Goal: Transaction & Acquisition: Download file/media

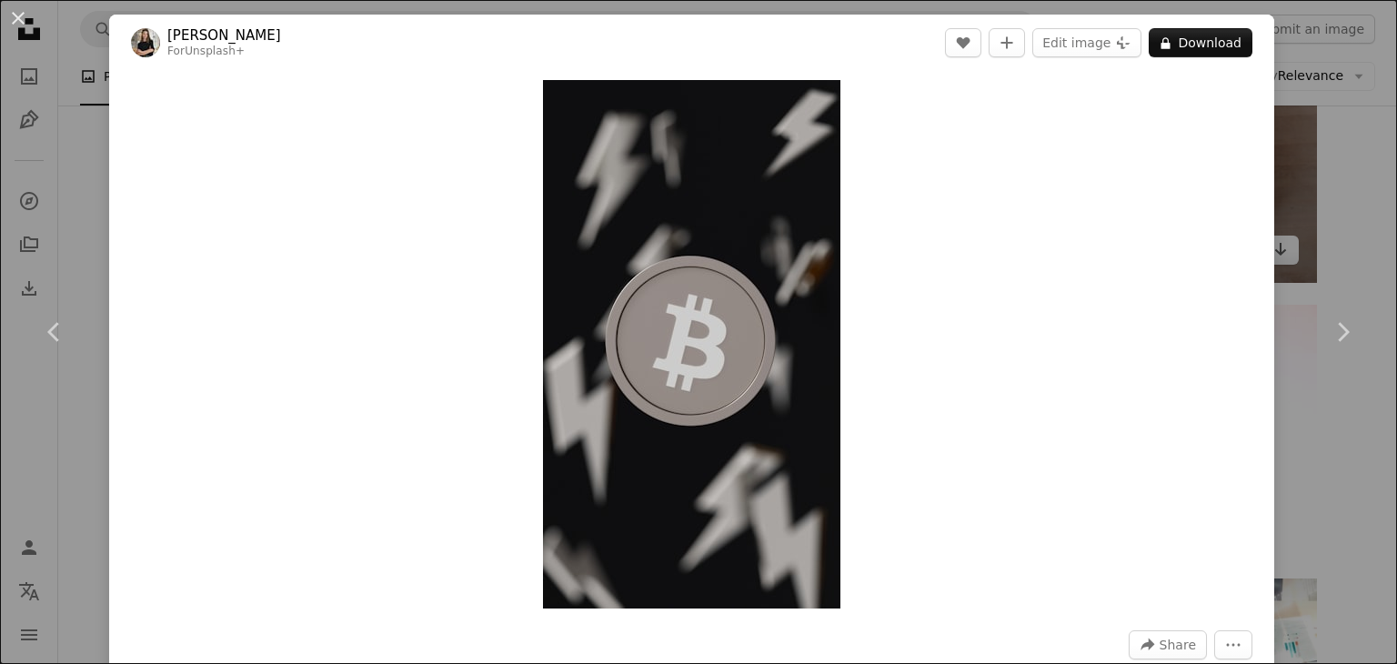
drag, startPoint x: 1330, startPoint y: 153, endPoint x: 1271, endPoint y: 181, distance: 64.7
click at [1327, 153] on div "An X shape Chevron left Chevron right [PERSON_NAME] For Unsplash+ A heart A plu…" at bounding box center [698, 332] width 1397 height 664
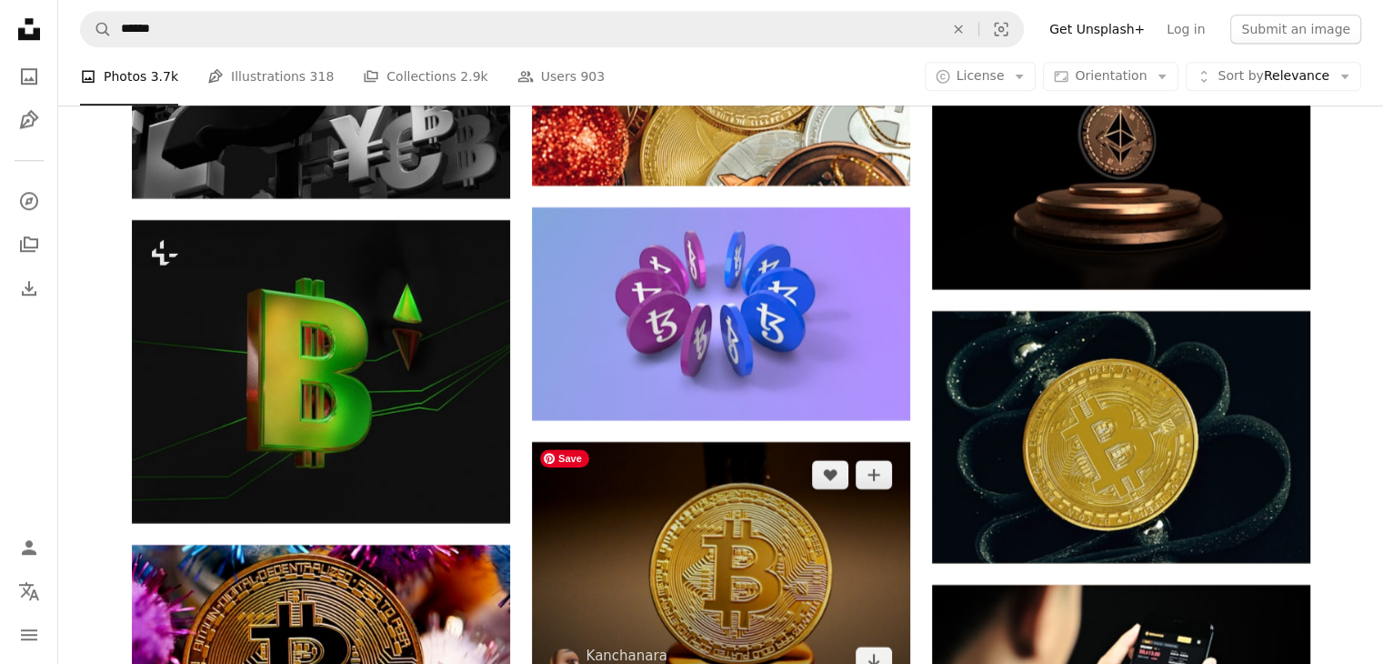
scroll to position [28691, 0]
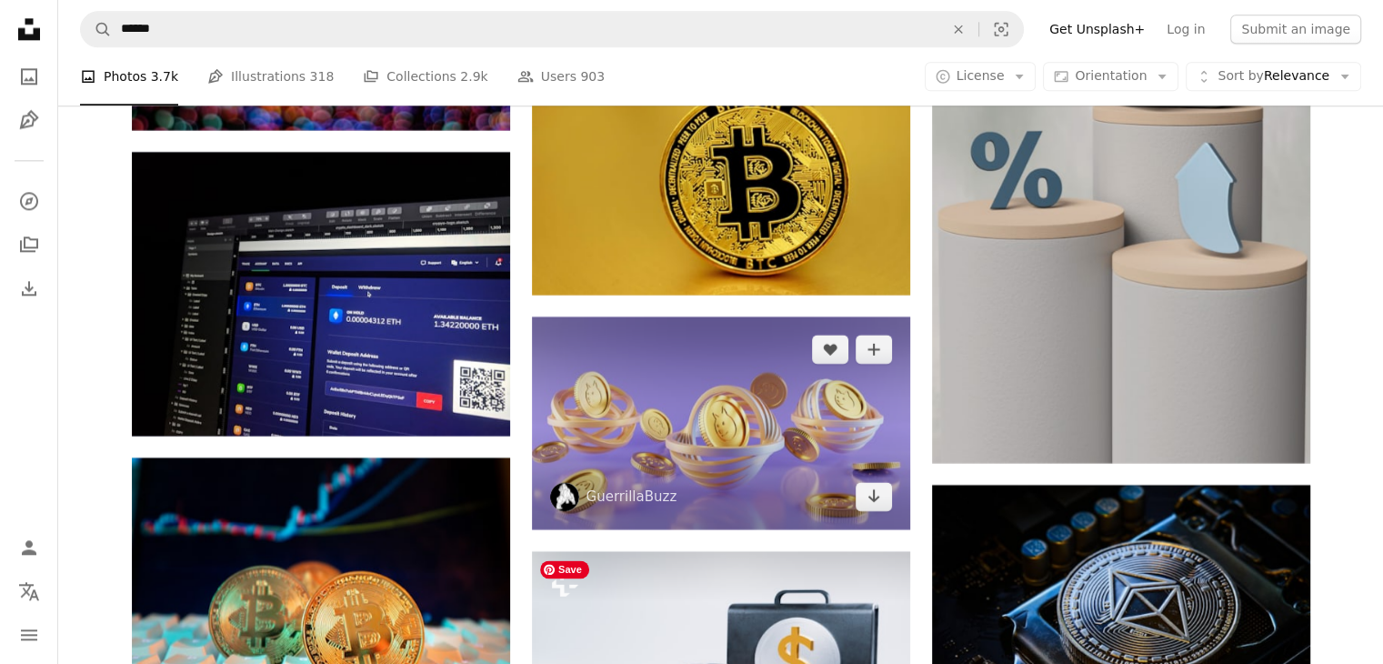
drag, startPoint x: 674, startPoint y: 312, endPoint x: 699, endPoint y: 336, distance: 35.4
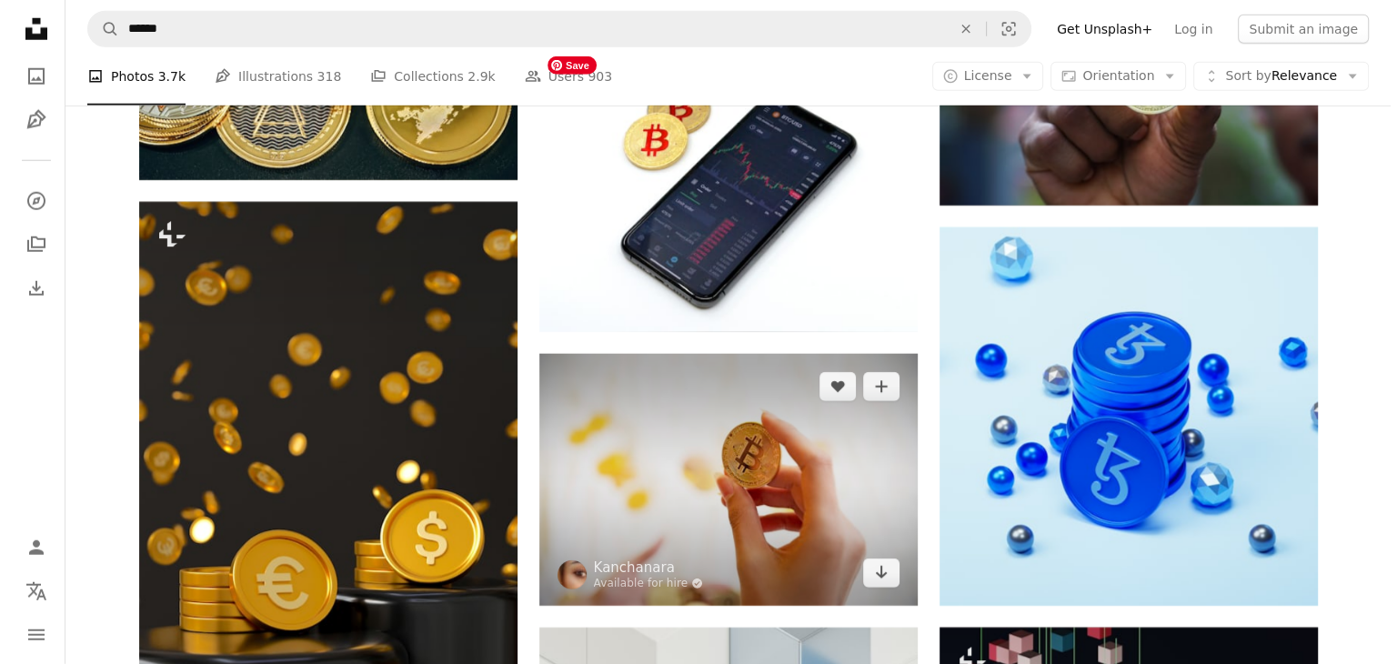
scroll to position [19064, 0]
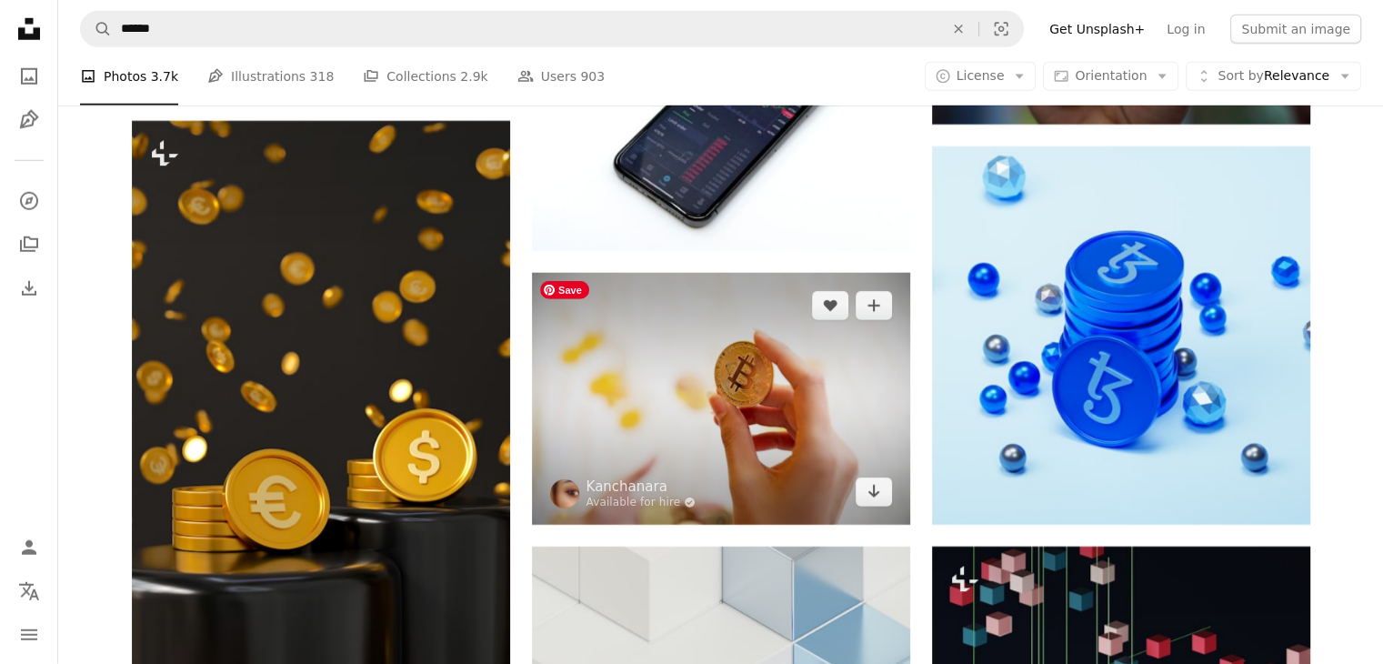
click at [748, 407] on img at bounding box center [721, 399] width 378 height 252
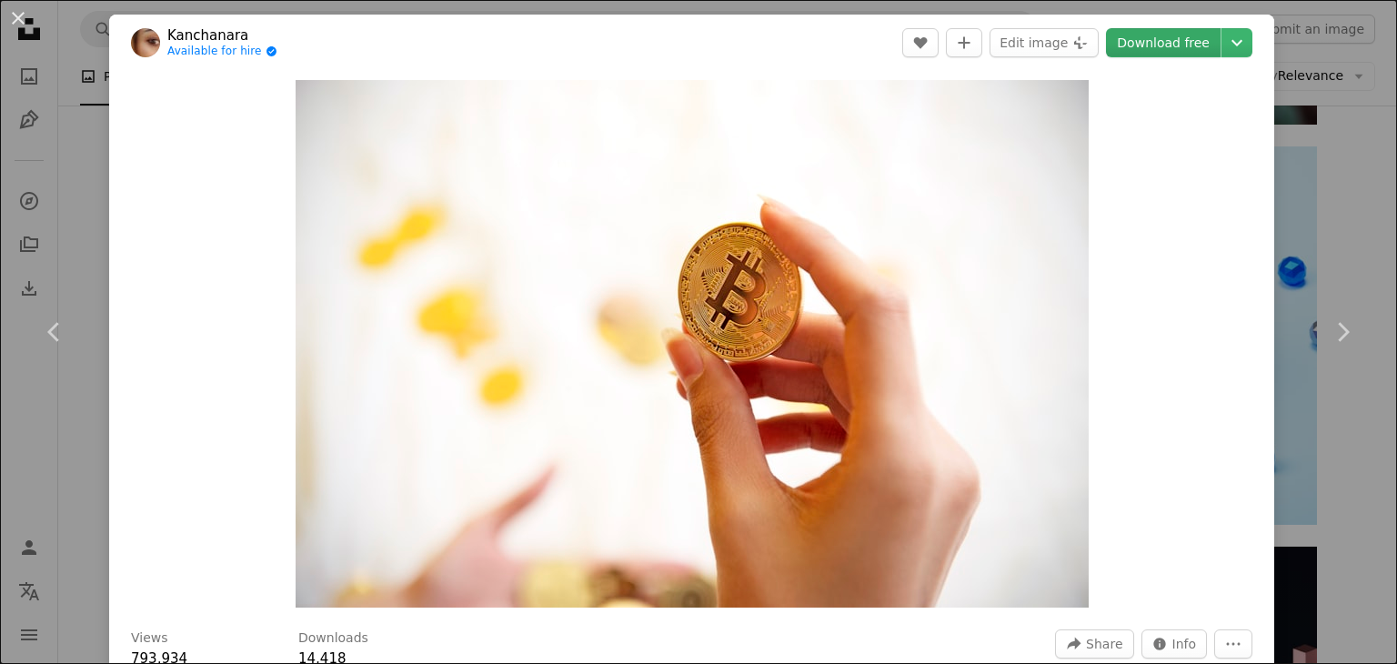
click at [1147, 39] on link "Download free" at bounding box center [1163, 42] width 115 height 29
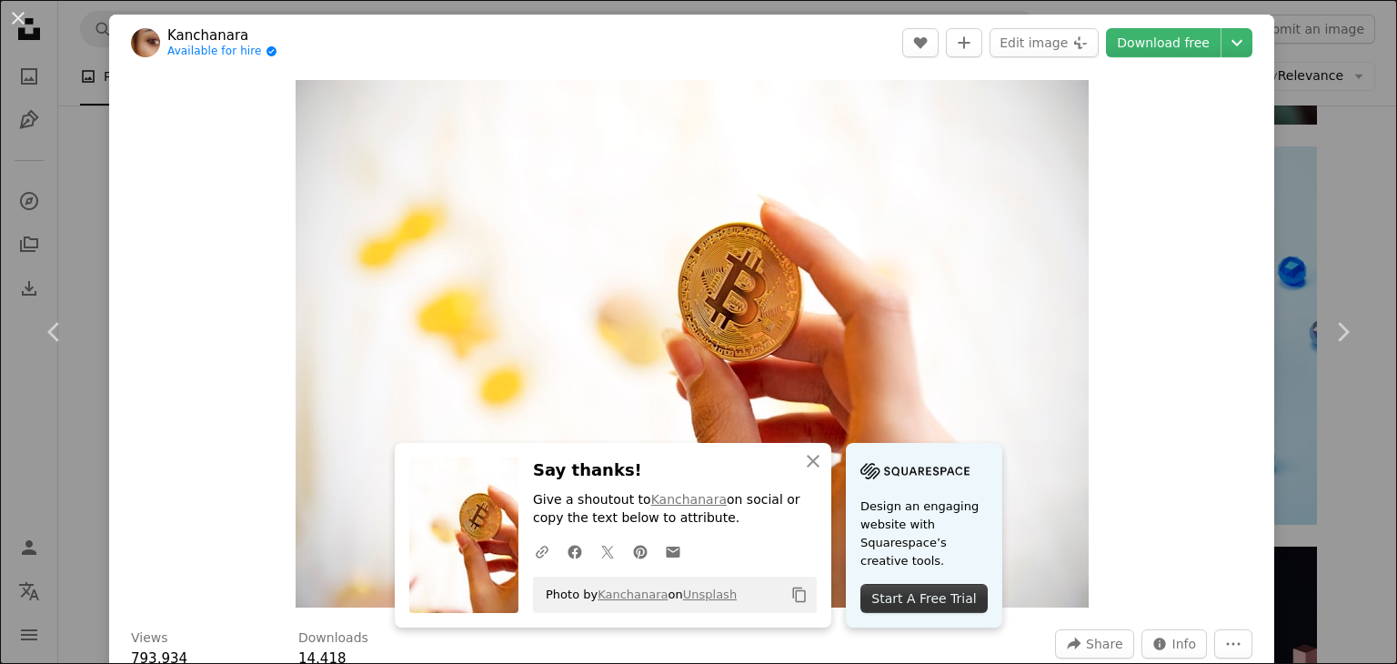
click at [949, 590] on div "Start A Free Trial" at bounding box center [923, 598] width 127 height 29
